Goal: Information Seeking & Learning: Find specific fact

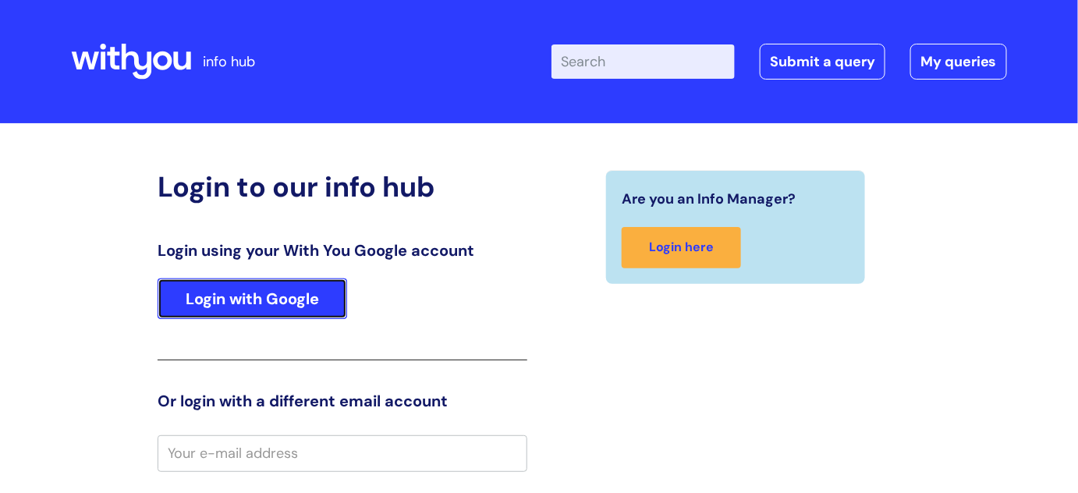
click at [244, 296] on link "Login with Google" at bounding box center [253, 298] width 190 height 41
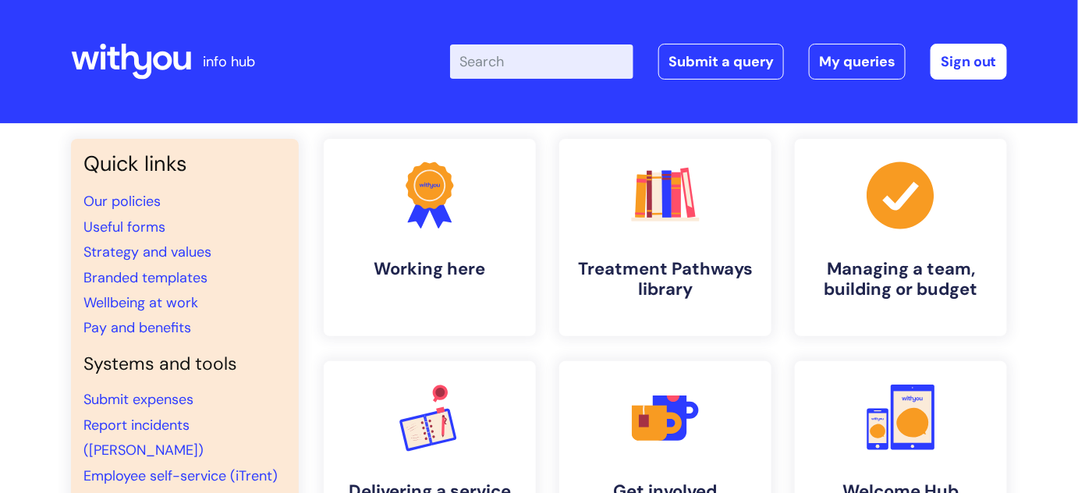
click at [541, 63] on input "Enter your search term here..." at bounding box center [541, 61] width 183 height 34
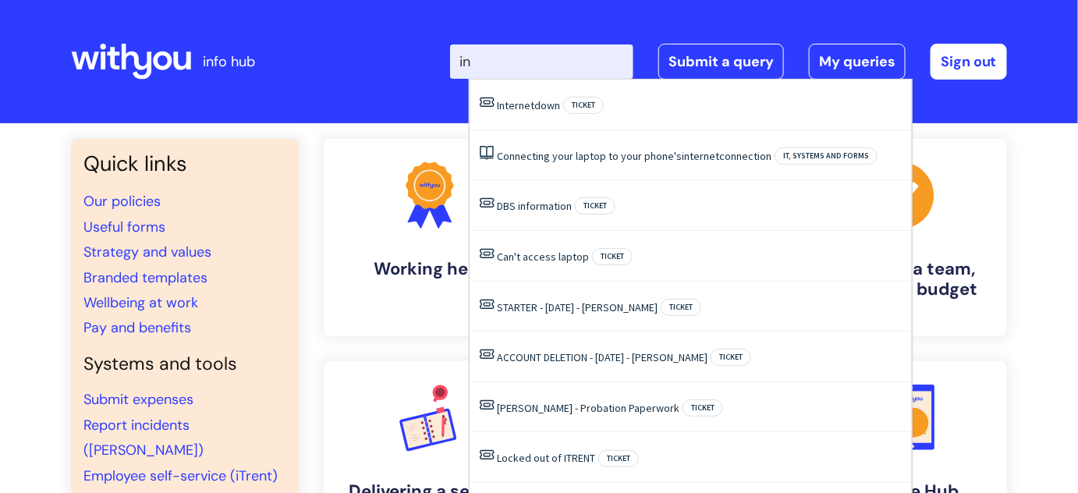
type input "i"
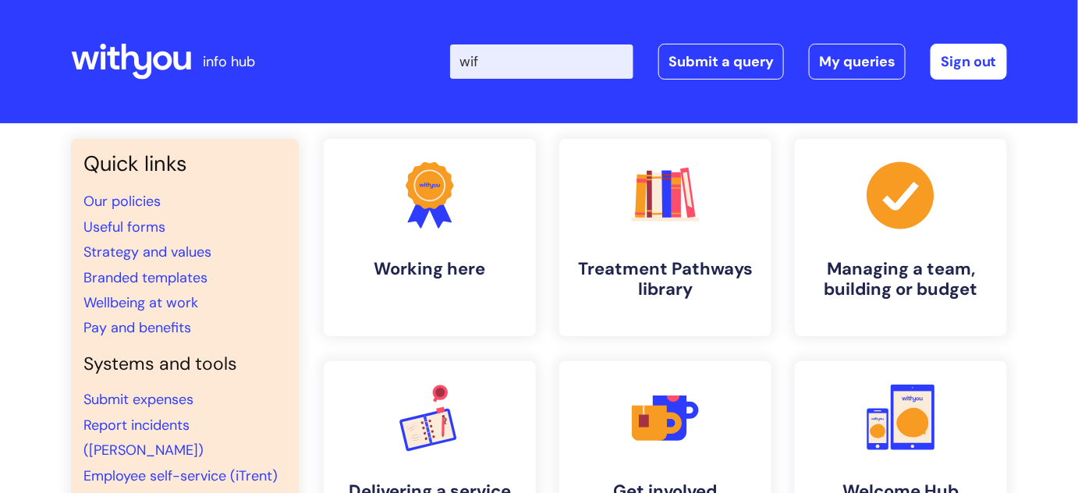
type input "wifi"
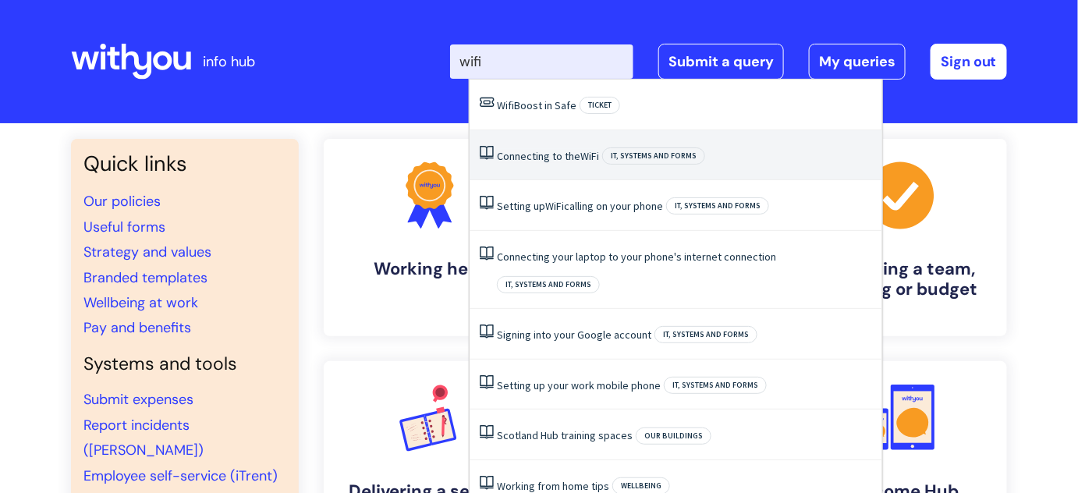
click at [551, 157] on link "Connecting to the WiFi" at bounding box center [548, 156] width 102 height 14
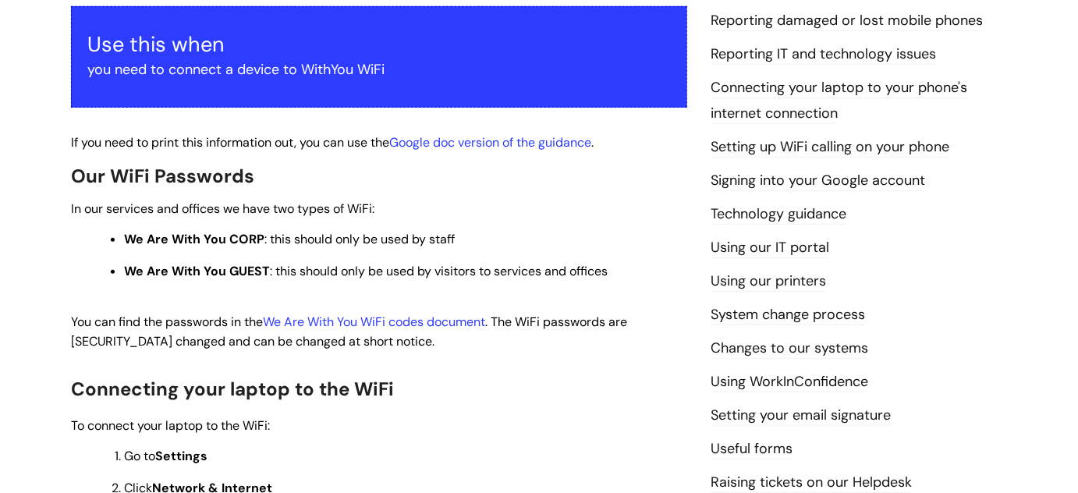
scroll to position [294, 0]
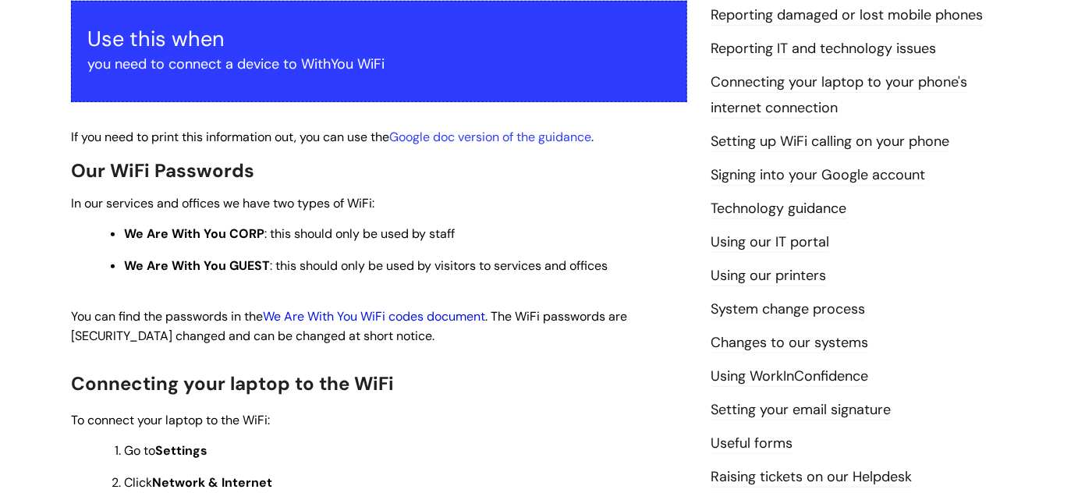
click at [407, 320] on link "We Are With You WiFi codes document" at bounding box center [374, 316] width 222 height 16
